Goal: Task Accomplishment & Management: Manage account settings

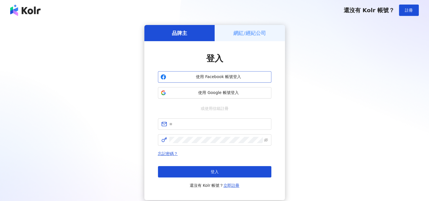
click at [229, 74] on span "使用 Facebook 帳號登入" at bounding box center [218, 77] width 100 height 6
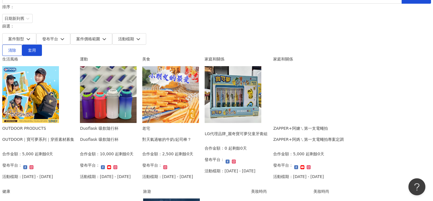
scroll to position [57, 0]
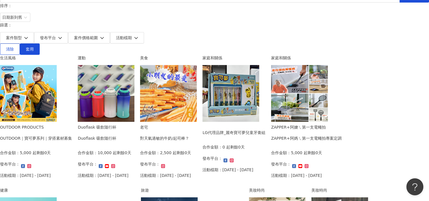
click at [57, 65] on img at bounding box center [28, 93] width 57 height 57
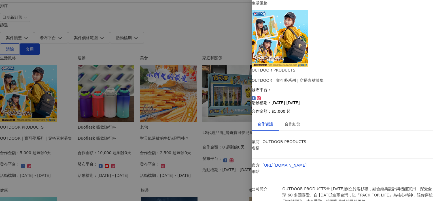
scroll to position [0, 0]
click at [295, 121] on div "合作細節" at bounding box center [293, 124] width 16 height 6
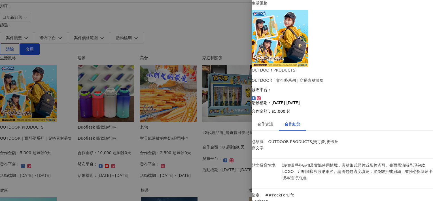
scroll to position [216, 0]
click at [241, 122] on div at bounding box center [216, 100] width 433 height 201
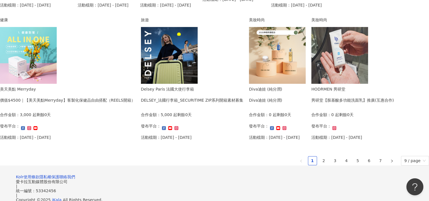
scroll to position [409, 0]
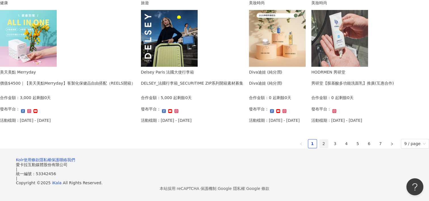
click at [320, 139] on link "2" at bounding box center [324, 143] width 9 height 9
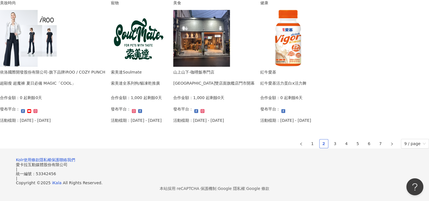
scroll to position [352, 0]
click at [331, 148] on link "3" at bounding box center [335, 143] width 9 height 9
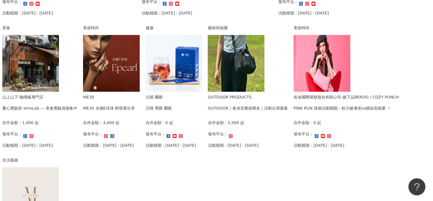
scroll to position [210, 0]
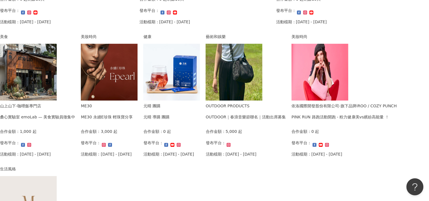
click at [57, 60] on img at bounding box center [28, 72] width 57 height 57
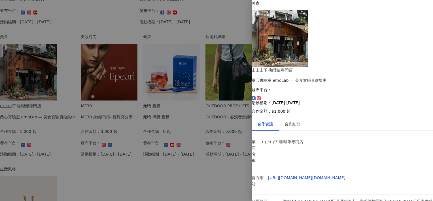
scroll to position [0, 0]
click at [260, 97] on icon at bounding box center [259, 98] width 2 height 2
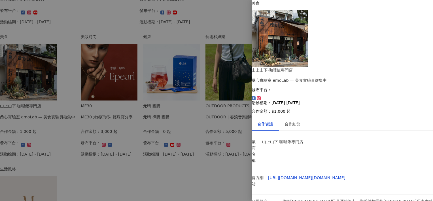
drag, startPoint x: 350, startPoint y: 39, endPoint x: 357, endPoint y: 64, distance: 26.9
click at [357, 117] on div "合作資訊 合作細節" at bounding box center [342, 123] width 181 height 13
click at [288, 117] on div "合作細節" at bounding box center [292, 123] width 27 height 13
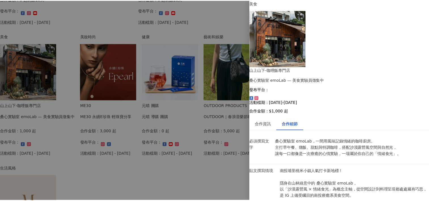
scroll to position [0, 0]
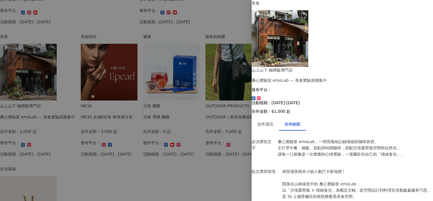
click at [220, 14] on div at bounding box center [216, 100] width 433 height 201
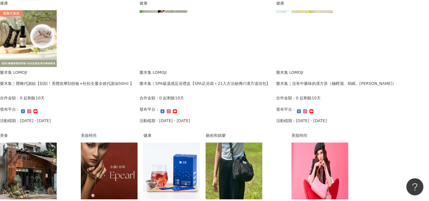
scroll to position [97, 0]
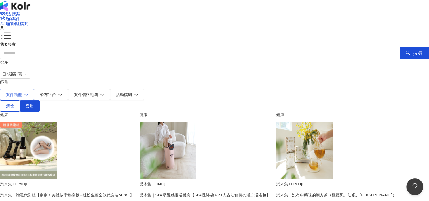
click at [34, 89] on button "案件類型" at bounding box center [17, 94] width 34 height 11
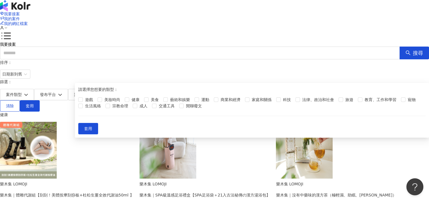
click at [144, 42] on div "我要接案 搜尋" at bounding box center [214, 50] width 429 height 17
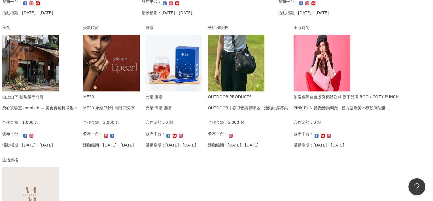
scroll to position [210, 0]
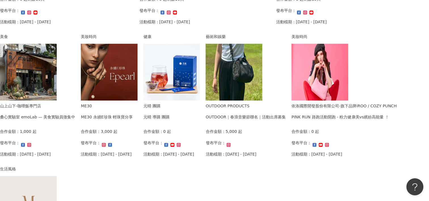
click at [138, 58] on img at bounding box center [109, 72] width 57 height 57
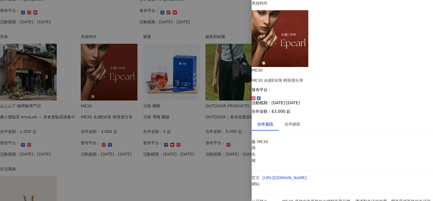
scroll to position [21, 0]
drag, startPoint x: 294, startPoint y: 186, endPoint x: 311, endPoint y: 189, distance: 17.3
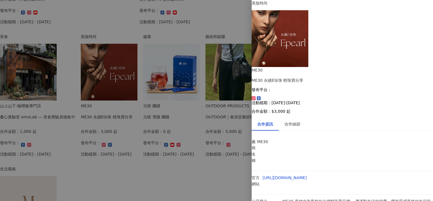
click at [223, 131] on div at bounding box center [216, 100] width 433 height 201
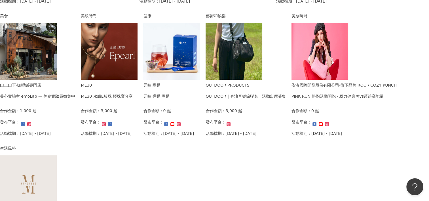
scroll to position [267, 0]
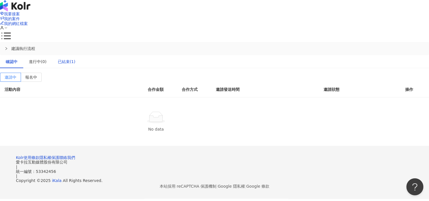
click at [75, 58] on div "已結束(1)" at bounding box center [67, 61] width 18 height 6
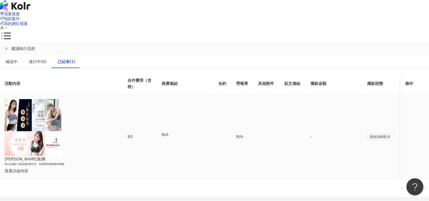
click at [108, 168] on div "查看詳細內容" at bounding box center [57, 171] width 104 height 6
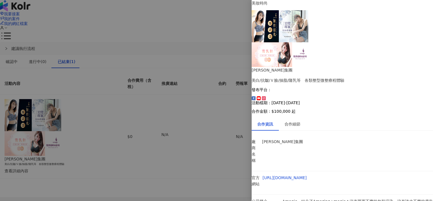
scroll to position [17, 0]
click at [176, 148] on div at bounding box center [216, 100] width 433 height 201
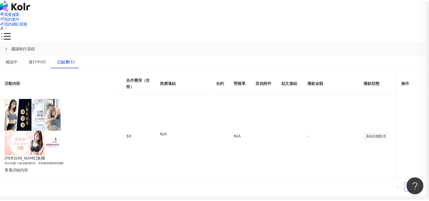
scroll to position [0, 0]
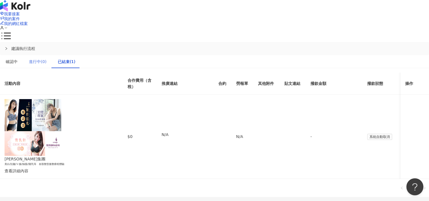
click at [52, 55] on div "進行中(0)" at bounding box center [37, 61] width 29 height 13
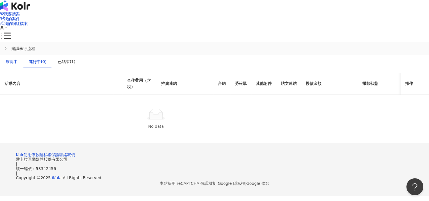
click at [18, 58] on div "確認中" at bounding box center [12, 61] width 12 height 6
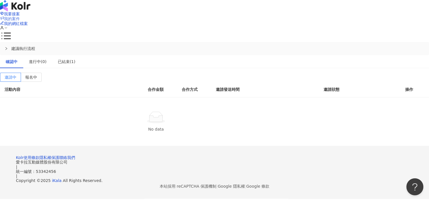
click at [20, 16] on link "我的案件" at bounding box center [10, 18] width 20 height 5
click at [20, 12] on span "我要接案" at bounding box center [12, 14] width 16 height 5
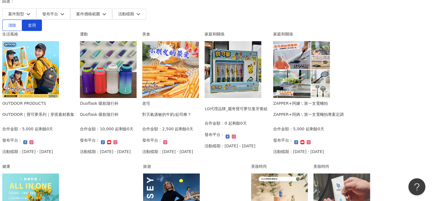
scroll to position [85, 0]
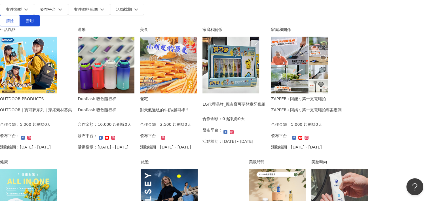
click at [57, 63] on img at bounding box center [28, 65] width 57 height 57
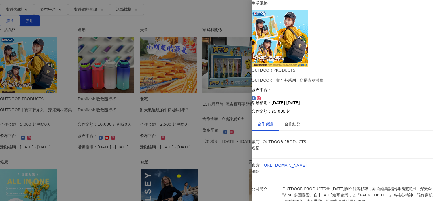
scroll to position [5, 0]
click at [298, 117] on div "合作細節" at bounding box center [292, 123] width 27 height 13
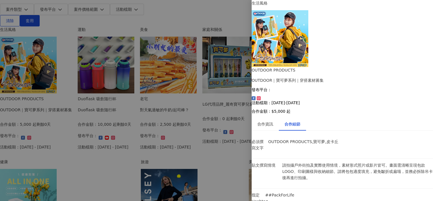
scroll to position [216, 0]
click at [198, 109] on div at bounding box center [216, 100] width 433 height 201
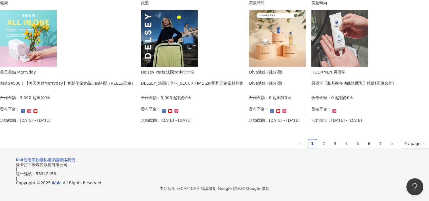
scroll to position [409, 0]
click at [331, 139] on link "3" at bounding box center [335, 143] width 9 height 9
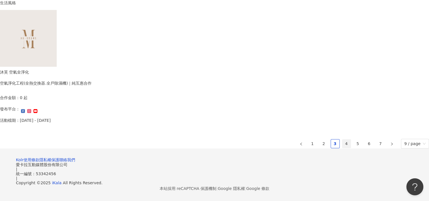
click at [342, 139] on link "4" at bounding box center [346, 143] width 9 height 9
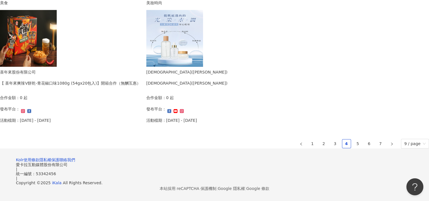
scroll to position [397, 0]
click at [354, 139] on link "5" at bounding box center [358, 143] width 9 height 9
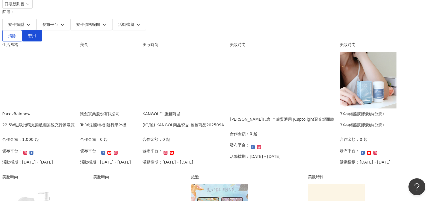
scroll to position [57, 0]
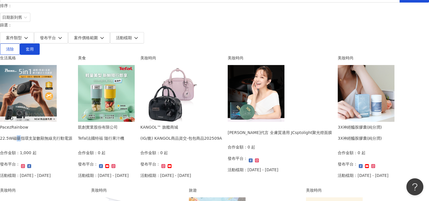
click at [72, 135] on div "22.5W磁吸指環支架數顯無線充行動電源" at bounding box center [36, 138] width 72 height 6
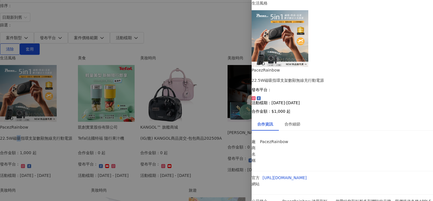
scroll to position [21, 0]
click at [289, 117] on div "合作細節" at bounding box center [292, 123] width 27 height 13
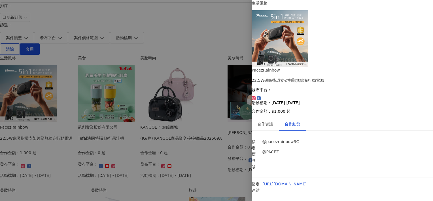
scroll to position [162, 0]
click at [226, 109] on div at bounding box center [216, 100] width 433 height 201
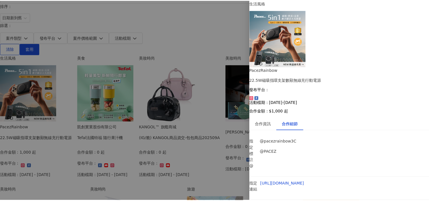
scroll to position [0, 0]
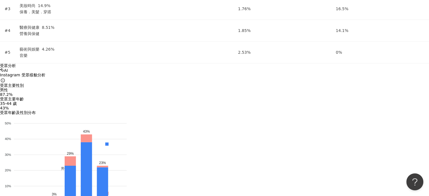
scroll to position [737, 0]
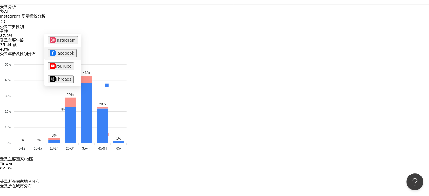
click at [60, 51] on button "Facebook" at bounding box center [62, 53] width 29 height 8
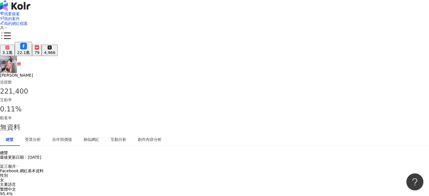
drag, startPoint x: 364, startPoint y: 11, endPoint x: 361, endPoint y: 11, distance: 3.7
click at [364, 11] on div "我要接案 我的案件 我的網紅檔案" at bounding box center [214, 20] width 429 height 19
click at [7, 28] on polyline at bounding box center [6, 28] width 2 height 1
click at [364, 23] on link "帳戶設定" at bounding box center [370, 22] width 16 height 5
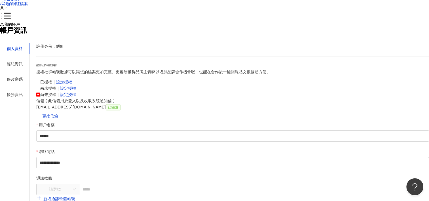
scroll to position [28, 0]
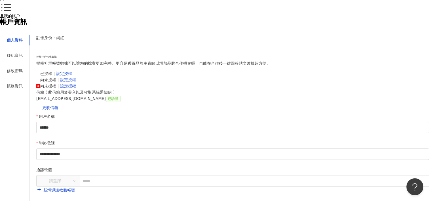
click at [76, 82] on link "設定授權" at bounding box center [68, 79] width 16 height 5
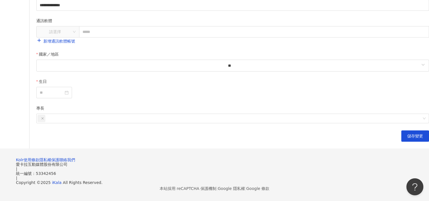
scroll to position [227, 0]
click at [407, 138] on span "儲存變更" at bounding box center [415, 136] width 16 height 5
click at [69, 96] on div at bounding box center [54, 92] width 29 height 6
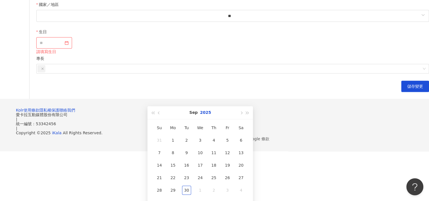
click at [206, 113] on button "2025" at bounding box center [205, 112] width 11 height 13
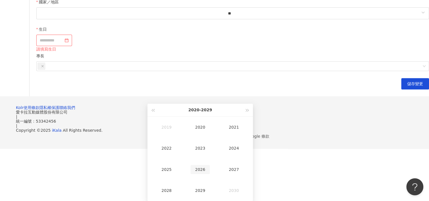
scroll to position [255, 0]
type input "**********"
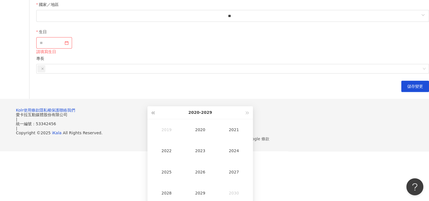
click at [152, 112] on span "button" at bounding box center [152, 112] width 3 height 3
click at [248, 113] on span "button" at bounding box center [247, 112] width 3 height 3
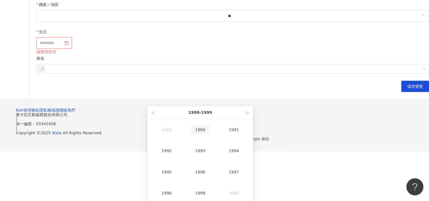
click at [206, 131] on div "1990" at bounding box center [200, 129] width 19 height 9
click at [165, 149] on div "Apr" at bounding box center [166, 150] width 19 height 9
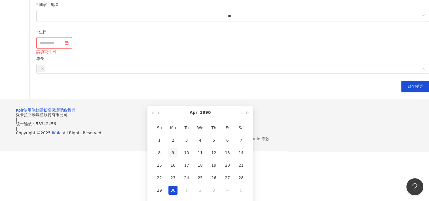
click at [172, 154] on div "9" at bounding box center [172, 152] width 9 height 9
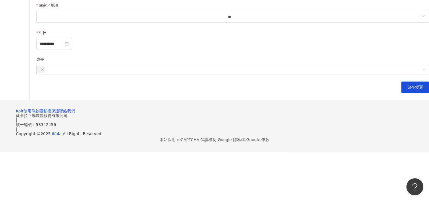
type input "**********"
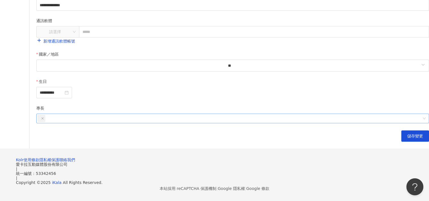
click at [251, 122] on div at bounding box center [229, 118] width 384 height 9
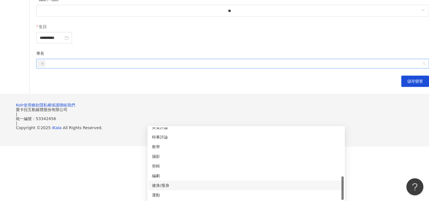
scroll to position [284, 0]
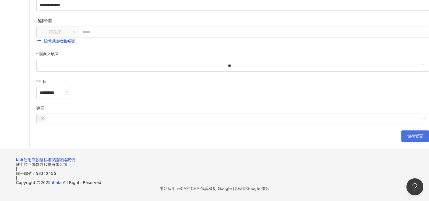
click at [407, 134] on span "儲存變更" at bounding box center [415, 136] width 16 height 5
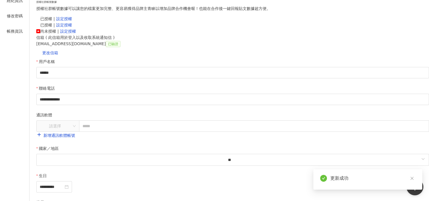
scroll to position [0, 0]
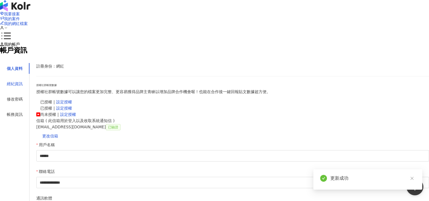
click at [23, 87] on div "經紀資訊" at bounding box center [15, 84] width 16 height 6
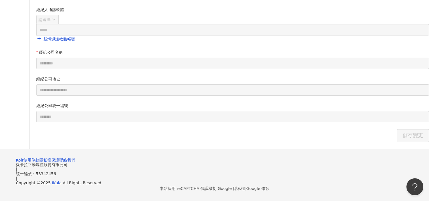
scroll to position [227, 0]
click at [75, 162] on link "聯絡我們" at bounding box center [67, 160] width 16 height 5
